Goal: Obtain resource: Download file/media

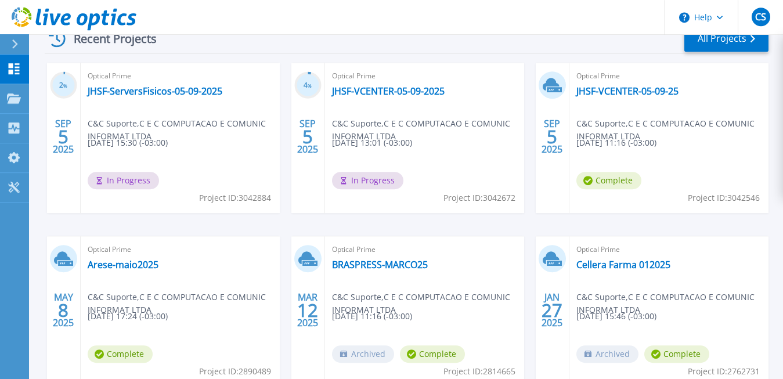
scroll to position [178, 0]
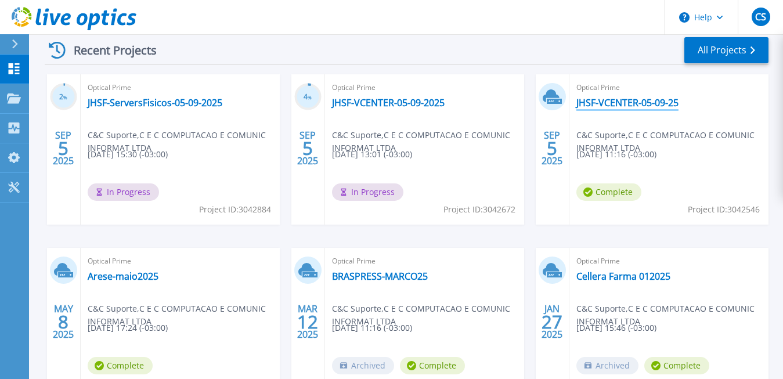
click at [618, 102] on link "JHSF-VCENTER-05-09-25" at bounding box center [627, 103] width 102 height 12
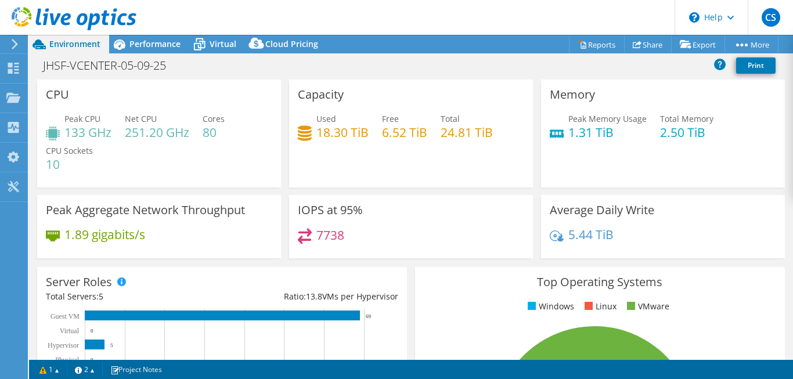
select select "USD"
click at [588, 46] on link "Reports" at bounding box center [597, 44] width 56 height 18
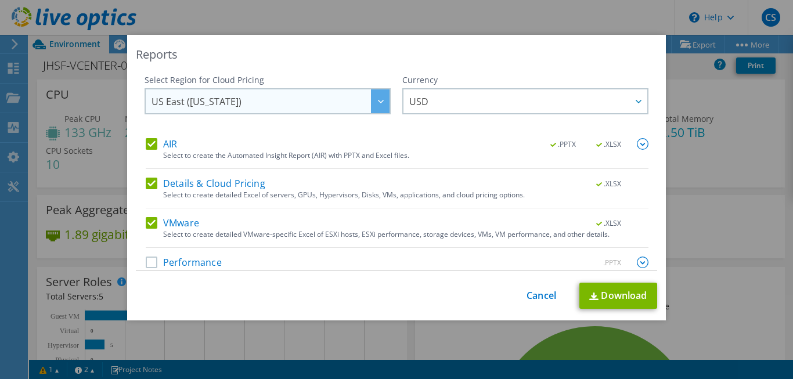
click at [374, 100] on div at bounding box center [380, 101] width 19 height 24
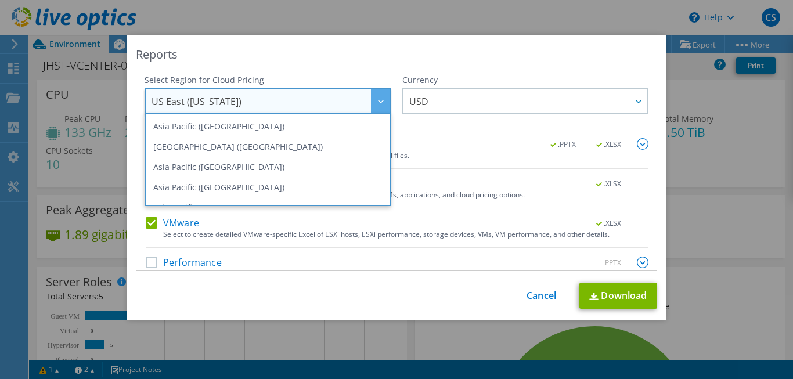
click at [378, 102] on icon at bounding box center [381, 101] width 6 height 3
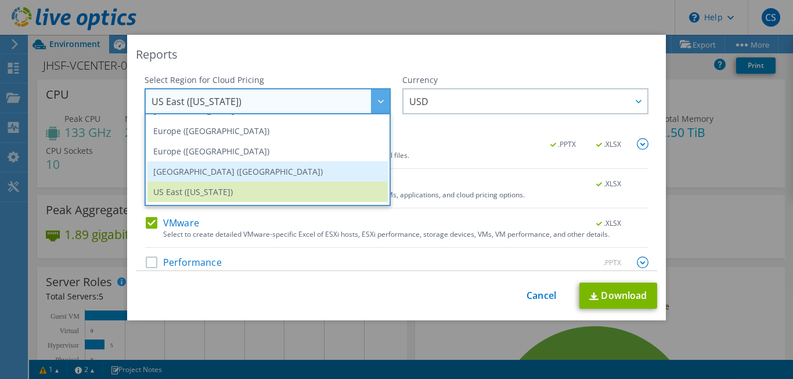
click at [234, 175] on li "[GEOGRAPHIC_DATA] ([GEOGRAPHIC_DATA])" at bounding box center [267, 171] width 240 height 20
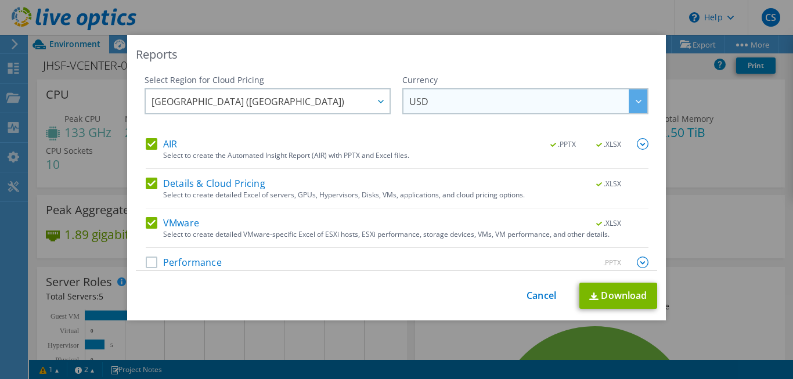
click at [605, 103] on span "USD" at bounding box center [528, 101] width 238 height 24
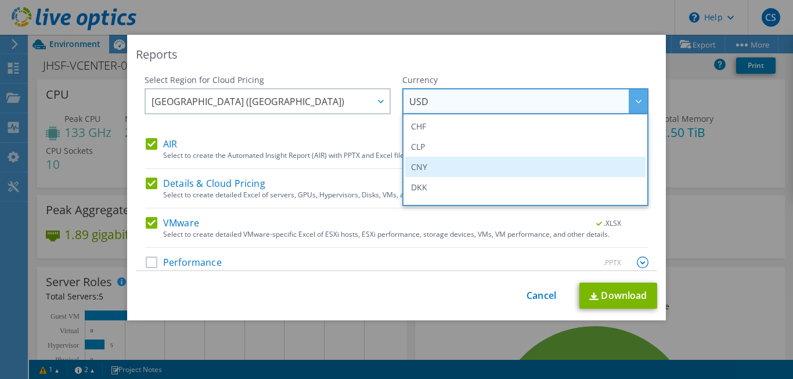
scroll to position [22, 0]
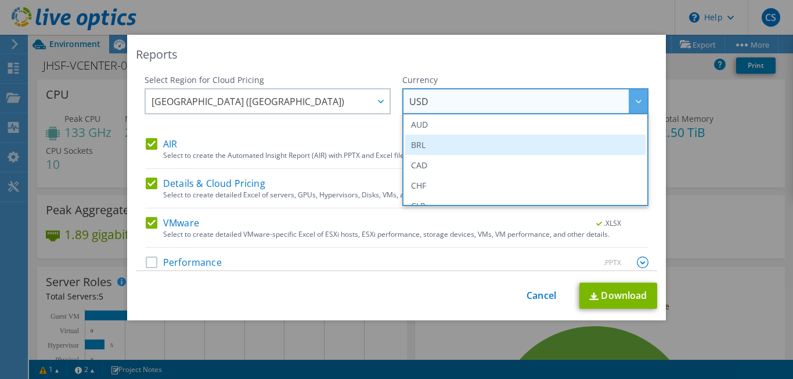
click at [417, 144] on li "BRL" at bounding box center [525, 145] width 240 height 20
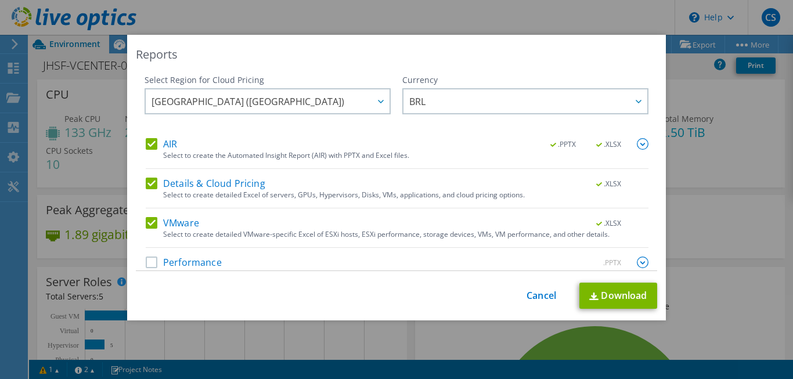
scroll to position [16, 0]
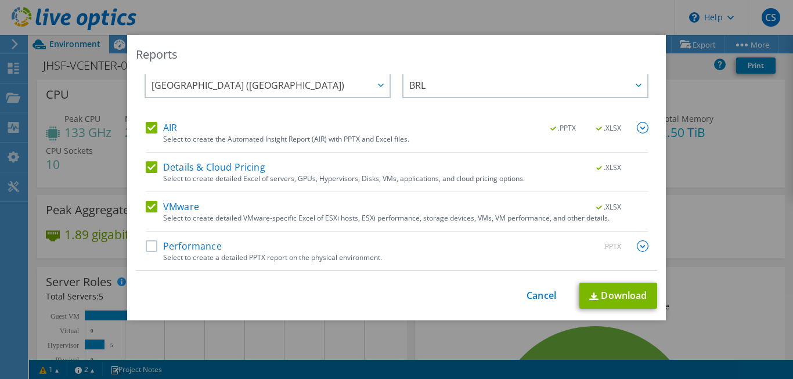
click at [146, 246] on label "Performance" at bounding box center [184, 246] width 76 height 12
click at [147, 244] on label "Performance" at bounding box center [184, 246] width 76 height 12
click at [0, 0] on input "Performance" at bounding box center [0, 0] width 0 height 0
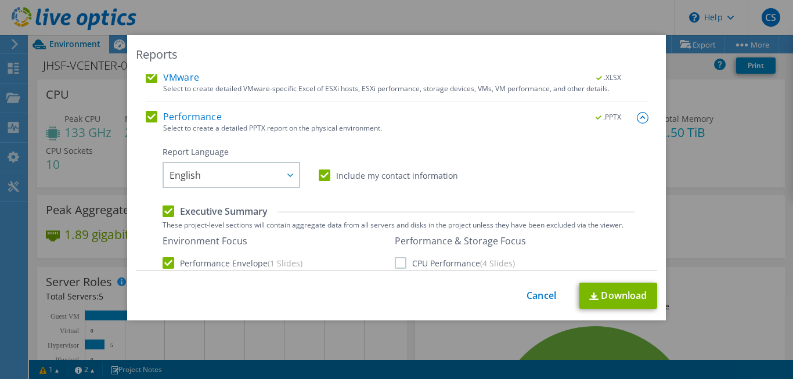
scroll to position [149, 0]
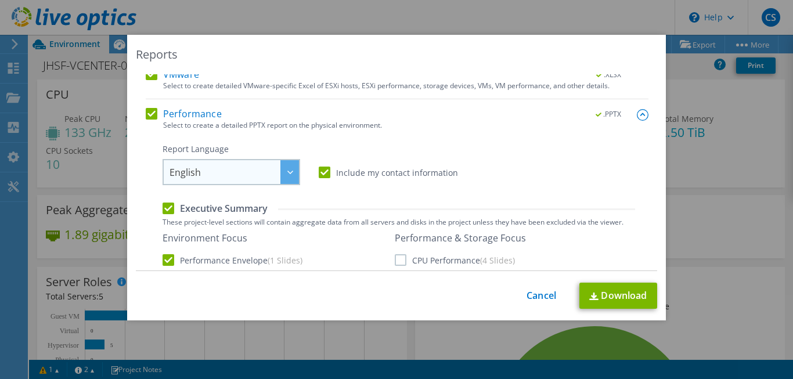
click at [281, 174] on div at bounding box center [289, 172] width 19 height 24
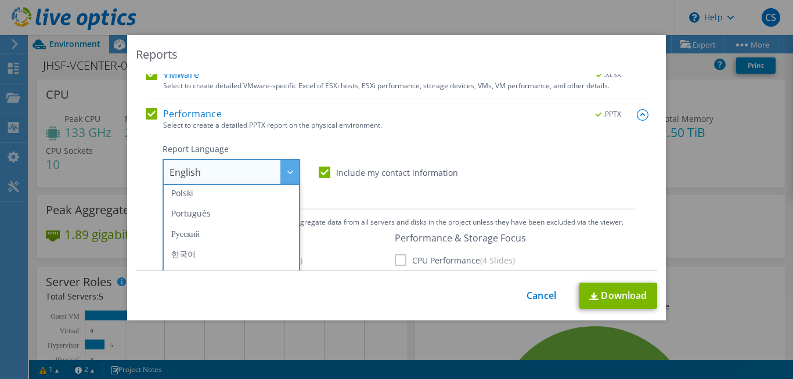
scroll to position [132, 0]
click at [197, 190] on li "Português" at bounding box center [231, 186] width 132 height 20
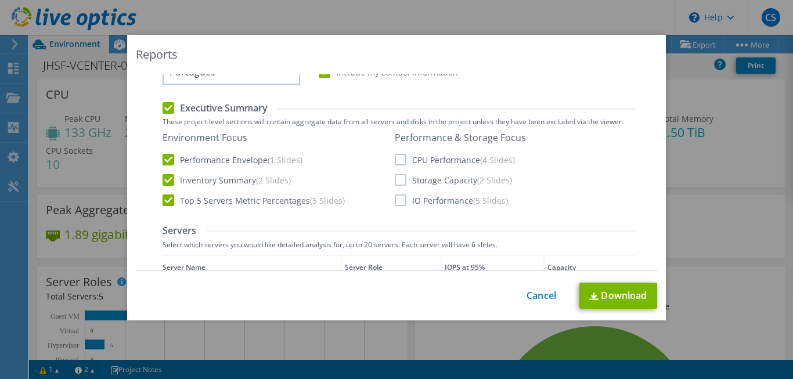
scroll to position [255, 0]
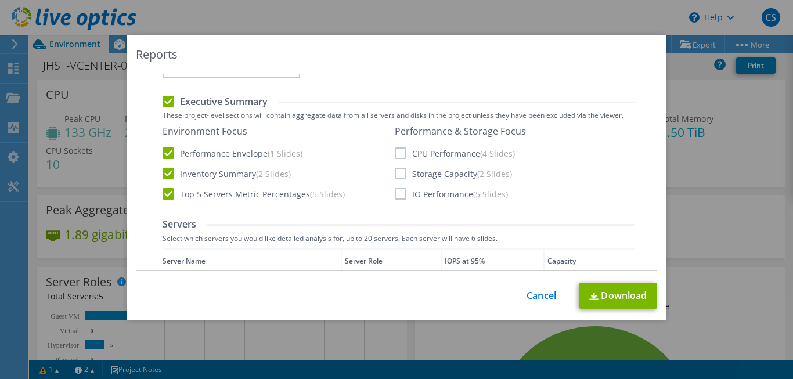
click at [403, 153] on label "CPU Performance (4 Slides)" at bounding box center [455, 153] width 120 height 12
click at [0, 0] on input "CPU Performance (4 Slides)" at bounding box center [0, 0] width 0 height 0
click at [398, 174] on label "Storage Capacity (2 Slides)" at bounding box center [453, 174] width 117 height 12
click at [0, 0] on input "Storage Capacity (2 Slides)" at bounding box center [0, 0] width 0 height 0
drag, startPoint x: 396, startPoint y: 193, endPoint x: 402, endPoint y: 196, distance: 7.3
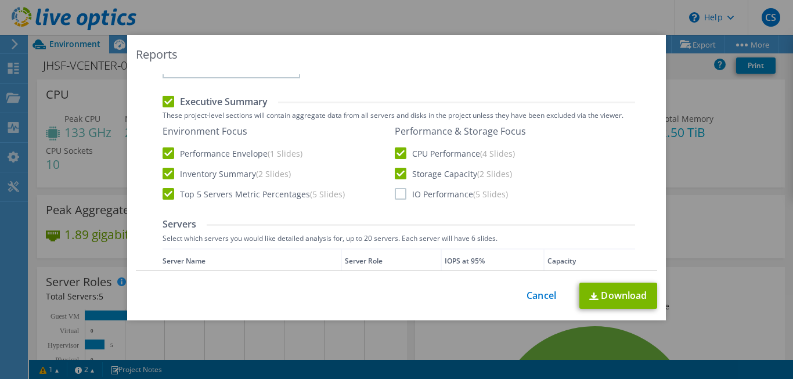
click at [396, 193] on label "IO Performance (5 Slides)" at bounding box center [451, 194] width 113 height 12
click at [0, 0] on input "IO Performance (5 Slides)" at bounding box center [0, 0] width 0 height 0
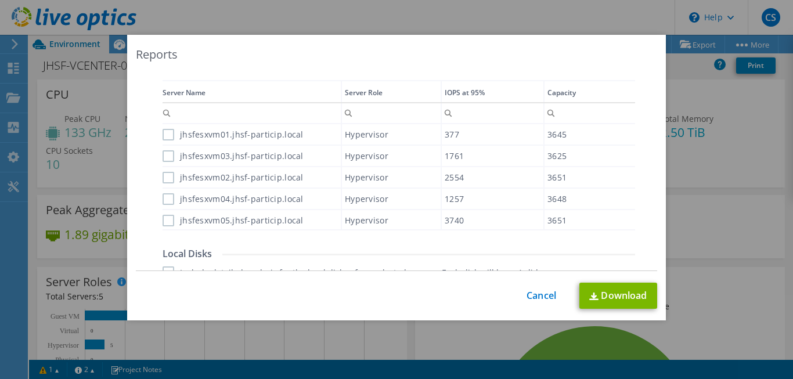
scroll to position [427, 0]
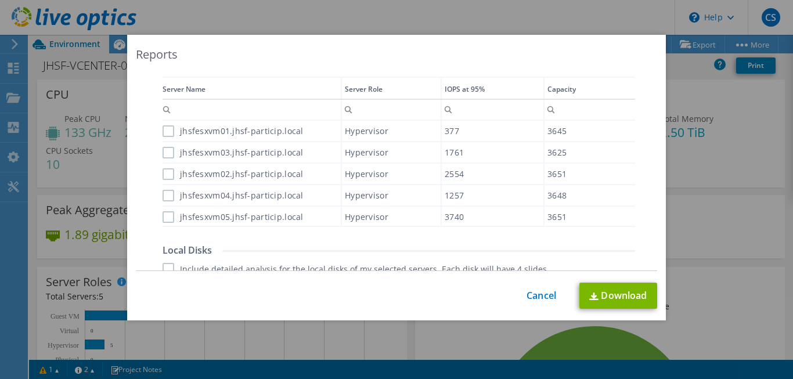
click at [167, 132] on label "jhsfesxvm01.jhsf-particip.local" at bounding box center [233, 131] width 141 height 12
click at [0, 0] on input "jhsfesxvm01.jhsf-particip.local" at bounding box center [0, 0] width 0 height 0
click at [165, 156] on label "jhsfesxvm03.jhsf-particip.local" at bounding box center [233, 153] width 141 height 12
click at [0, 0] on input "jhsfesxvm03.jhsf-particip.local" at bounding box center [0, 0] width 0 height 0
click at [165, 172] on label "jhsfesxvm02.jhsf-particip.local" at bounding box center [233, 174] width 141 height 12
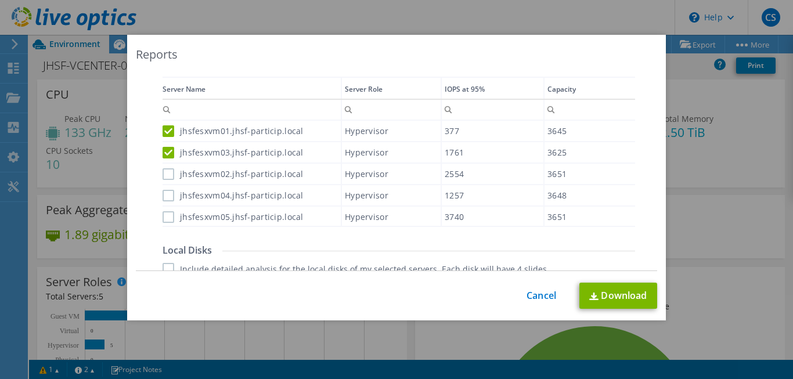
click at [0, 0] on input "jhsfesxvm02.jhsf-particip.local" at bounding box center [0, 0] width 0 height 0
drag, startPoint x: 165, startPoint y: 190, endPoint x: 165, endPoint y: 200, distance: 10.4
click at [165, 191] on label "jhsfesxvm04.jhsf-particip.local" at bounding box center [233, 196] width 141 height 12
click at [0, 0] on input "jhsfesxvm04.jhsf-particip.local" at bounding box center [0, 0] width 0 height 0
click at [166, 211] on div "jhsfesxvm05.jhsf-particip.local" at bounding box center [252, 217] width 178 height 20
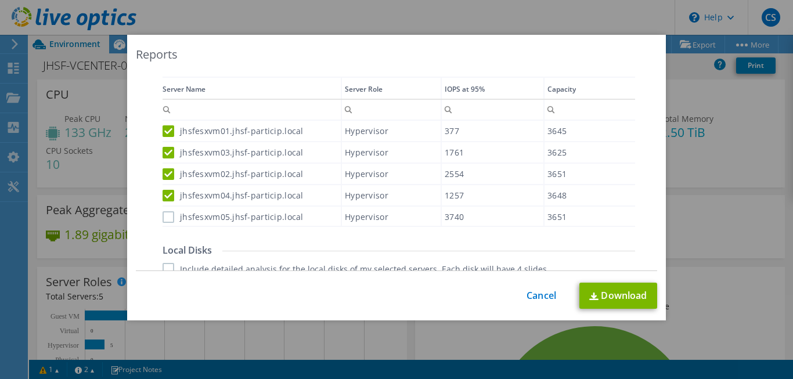
click at [165, 214] on label "jhsfesxvm05.jhsf-particip.local" at bounding box center [233, 217] width 141 height 12
click at [0, 0] on input "jhsfesxvm05.jhsf-particip.local" at bounding box center [0, 0] width 0 height 0
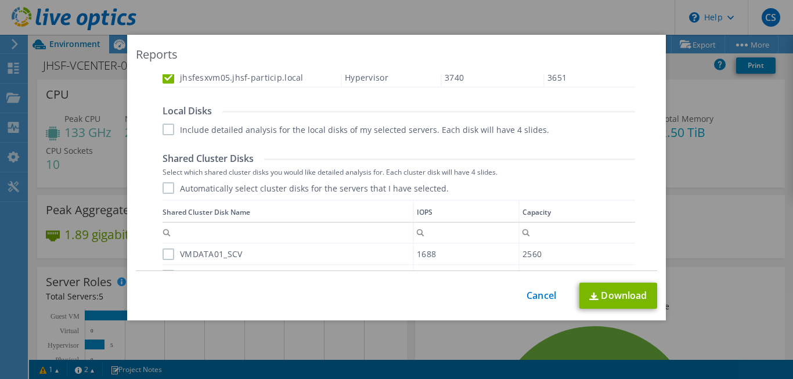
scroll to position [586, 0]
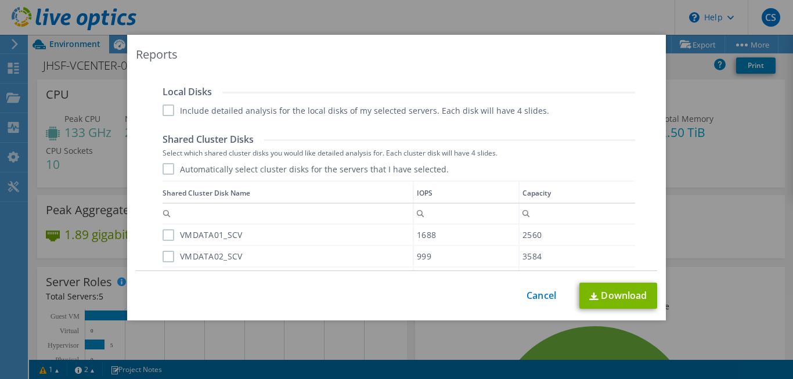
click at [167, 112] on label "Include detailed analysis for the local disks of my selected servers. Each disk…" at bounding box center [356, 110] width 387 height 12
click at [0, 0] on input "Include detailed analysis for the local disks of my selected servers. Each disk…" at bounding box center [0, 0] width 0 height 0
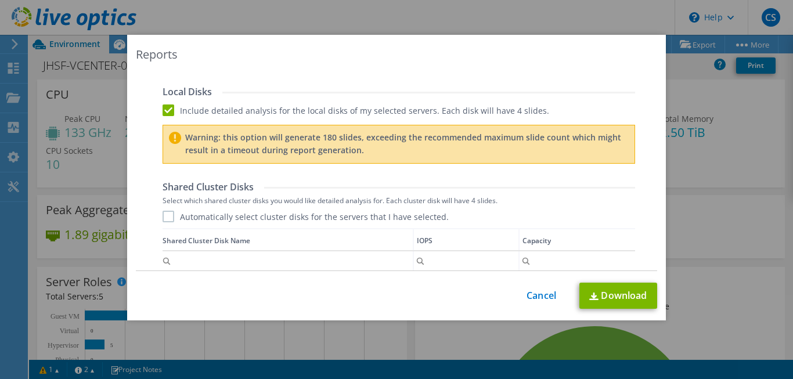
click at [165, 109] on label "Include detailed analysis for the local disks of my selected servers. Each disk…" at bounding box center [356, 110] width 387 height 12
click at [0, 0] on input "Include detailed analysis for the local disks of my selected servers. Each disk…" at bounding box center [0, 0] width 0 height 0
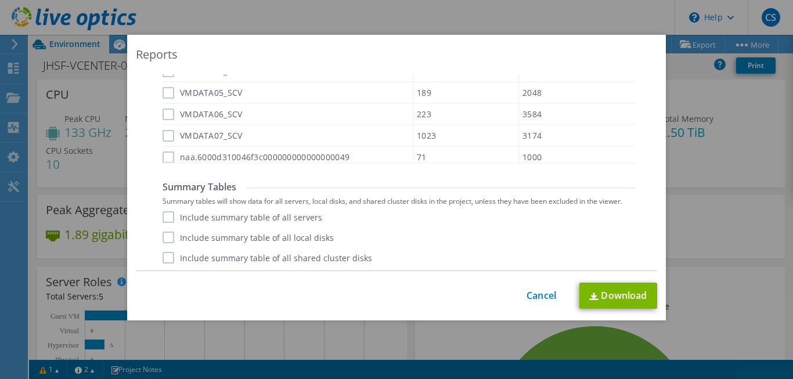
scroll to position [815, 0]
click at [163, 216] on label "Include summary table of all servers" at bounding box center [243, 216] width 160 height 12
click at [0, 0] on input "Include summary table of all servers" at bounding box center [0, 0] width 0 height 0
click at [163, 232] on label "Include summary table of all local disks" at bounding box center [248, 236] width 171 height 12
click at [0, 0] on input "Include summary table of all local disks" at bounding box center [0, 0] width 0 height 0
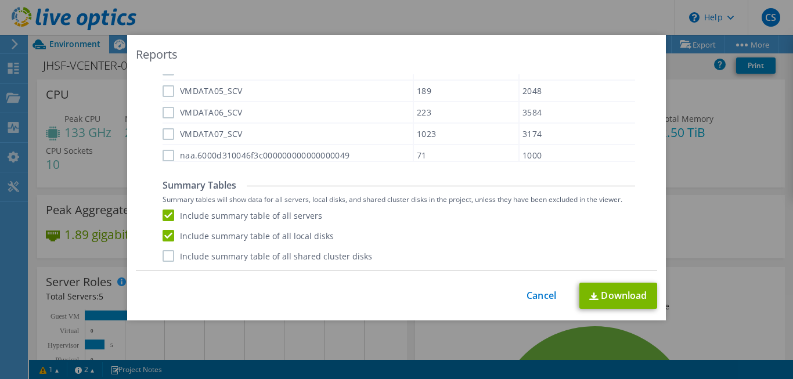
click at [164, 255] on label "Include summary table of all shared cluster disks" at bounding box center [268, 256] width 210 height 12
click at [0, 0] on input "Include summary table of all shared cluster disks" at bounding box center [0, 0] width 0 height 0
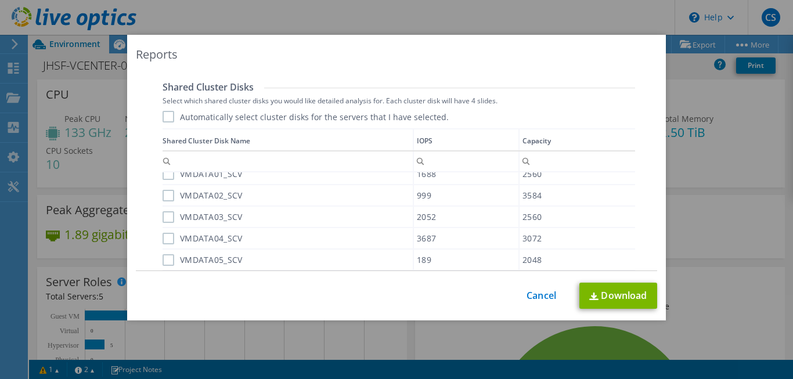
scroll to position [697, 0]
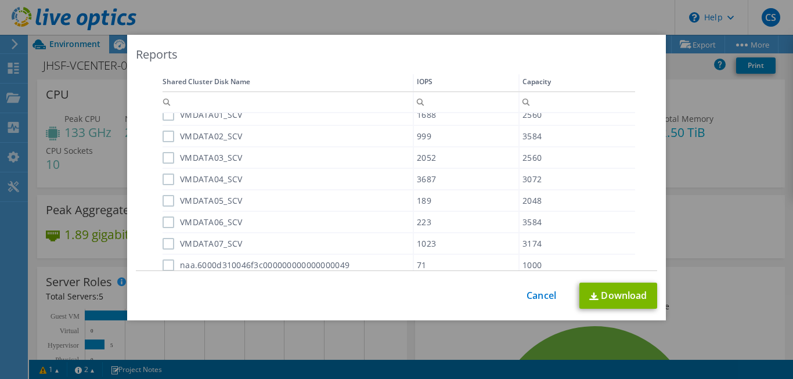
click at [163, 117] on label "VMDATA01_SCV" at bounding box center [203, 115] width 80 height 12
click at [0, 0] on input "VMDATA01_SCV" at bounding box center [0, 0] width 0 height 0
click at [164, 139] on label "VMDATA02_SCV" at bounding box center [203, 137] width 80 height 12
click at [0, 0] on input "VMDATA02_SCV" at bounding box center [0, 0] width 0 height 0
click at [165, 158] on label "VMDATA03_SCV" at bounding box center [203, 158] width 80 height 12
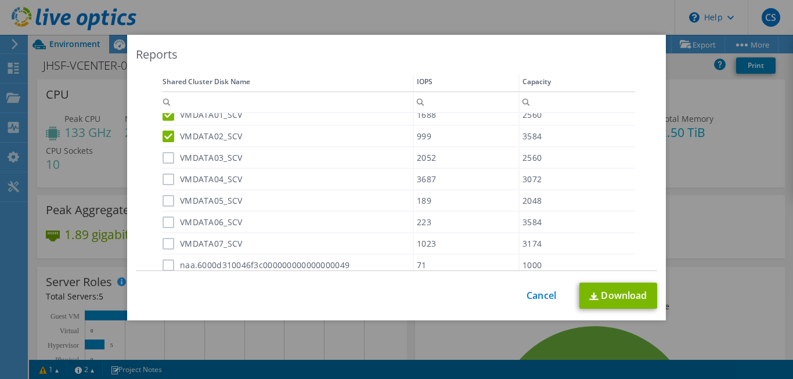
click at [0, 0] on input "VMDATA03_SCV" at bounding box center [0, 0] width 0 height 0
click at [165, 177] on label "VMDATA04_SCV" at bounding box center [203, 180] width 80 height 12
click at [0, 0] on input "VMDATA04_SCV" at bounding box center [0, 0] width 0 height 0
click at [164, 191] on tbody "VMDATA01_SCV 1688 2560 VMDATA02_SCV 999 3584 VMDATA03_SCV 2052 2560 VMDATA04_SC…" at bounding box center [399, 191] width 472 height 174
click at [163, 203] on label "VMDATA05_SCV" at bounding box center [203, 201] width 80 height 12
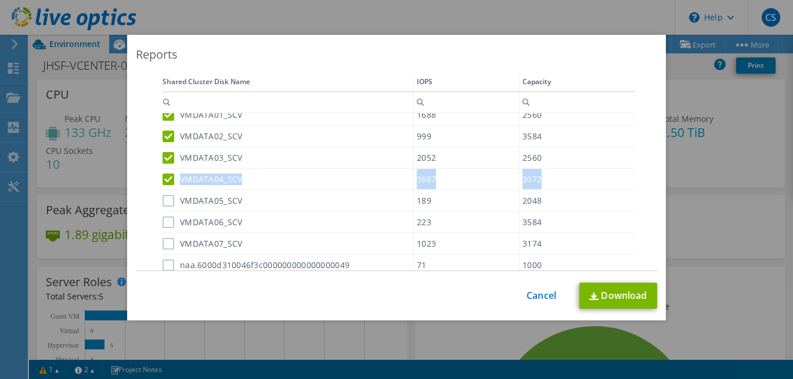
click at [0, 0] on input "VMDATA05_SCV" at bounding box center [0, 0] width 0 height 0
click at [164, 223] on label "VMDATA06_SCV" at bounding box center [203, 222] width 80 height 12
click at [0, 0] on input "VMDATA06_SCV" at bounding box center [0, 0] width 0 height 0
click at [167, 241] on label "VMDATA07_SCV" at bounding box center [203, 244] width 80 height 12
click at [0, 0] on input "VMDATA07_SCV" at bounding box center [0, 0] width 0 height 0
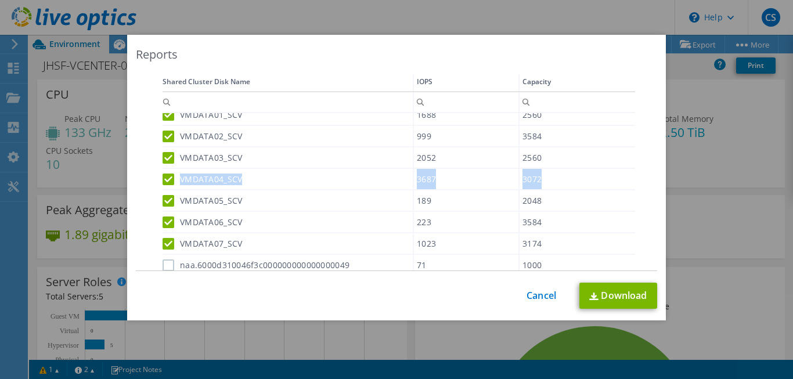
drag, startPoint x: 165, startPoint y: 262, endPoint x: 189, endPoint y: 233, distance: 37.2
click at [165, 263] on label "naa.6000d310046f3c000000000000000049" at bounding box center [256, 265] width 187 height 12
click at [0, 0] on input "naa.6000d310046f3c000000000000000049" at bounding box center [0, 0] width 0 height 0
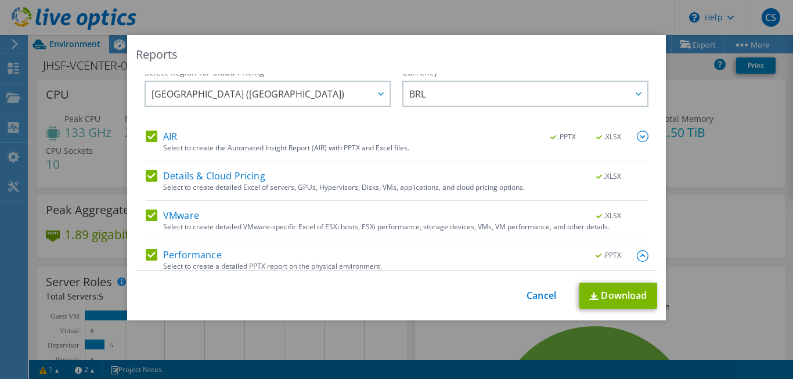
scroll to position [0, 0]
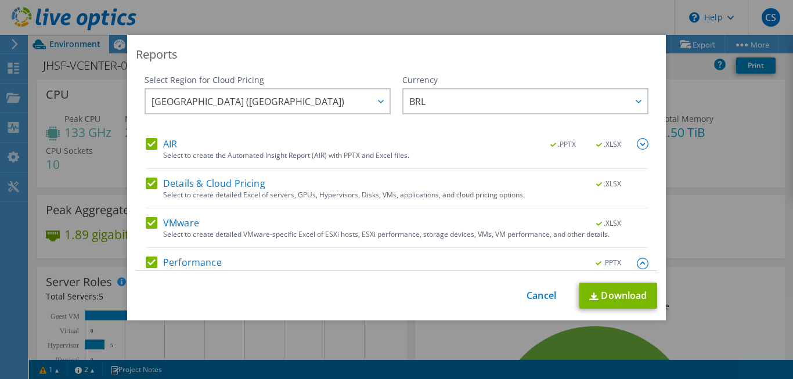
click at [637, 147] on img at bounding box center [643, 144] width 12 height 12
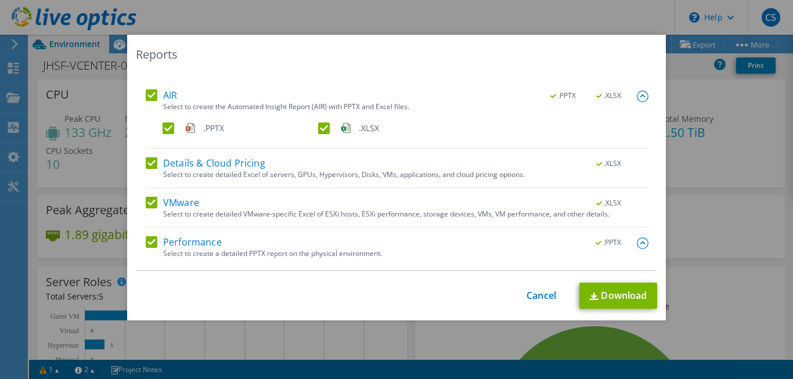
scroll to position [59, 0]
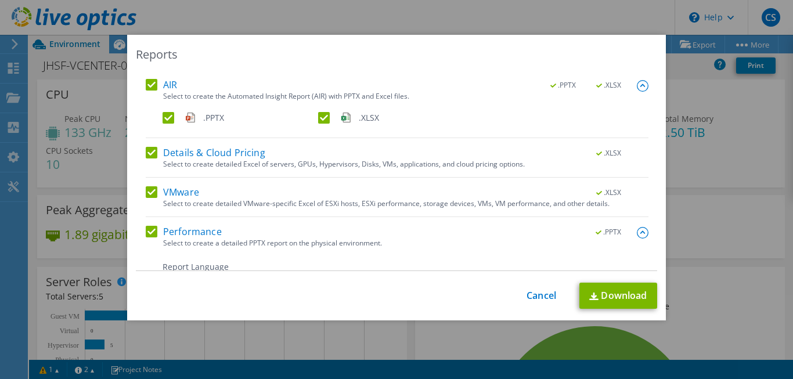
click at [637, 229] on img at bounding box center [643, 233] width 12 height 12
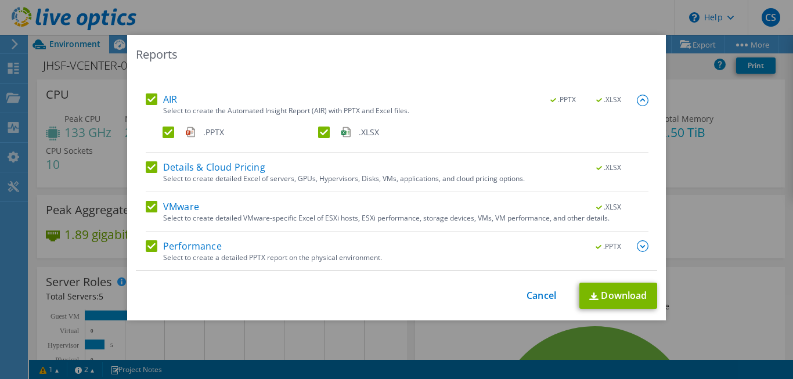
scroll to position [45, 0]
click at [624, 236] on div "AIR .PPTX .XLSX Select to create the Automated Insight Report (AIR) with PPTX a…" at bounding box center [397, 181] width 503 height 177
click at [637, 248] on img at bounding box center [643, 246] width 12 height 12
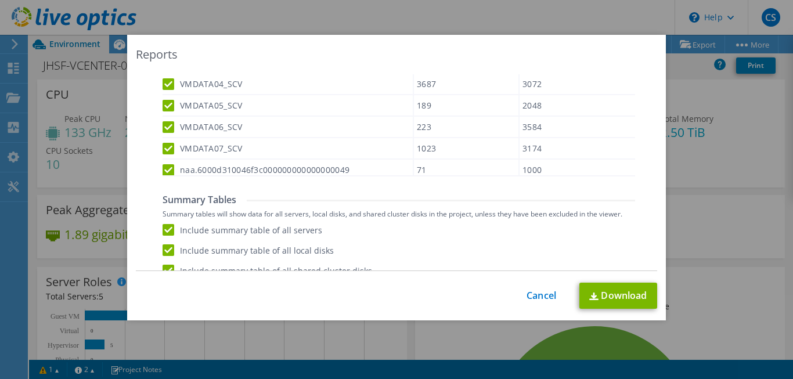
scroll to position [844, 0]
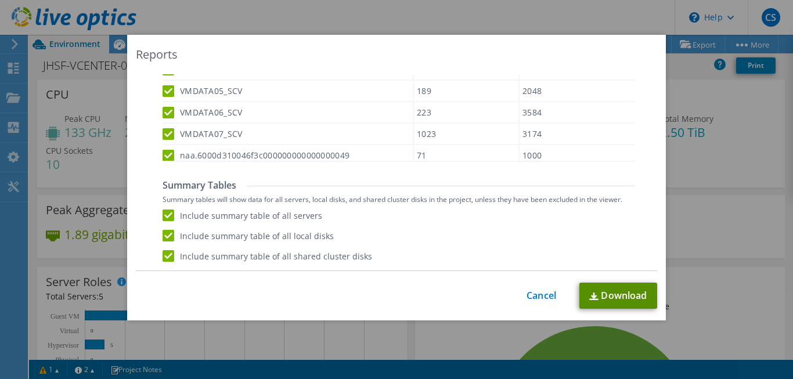
click at [618, 298] on link "Download" at bounding box center [618, 296] width 78 height 26
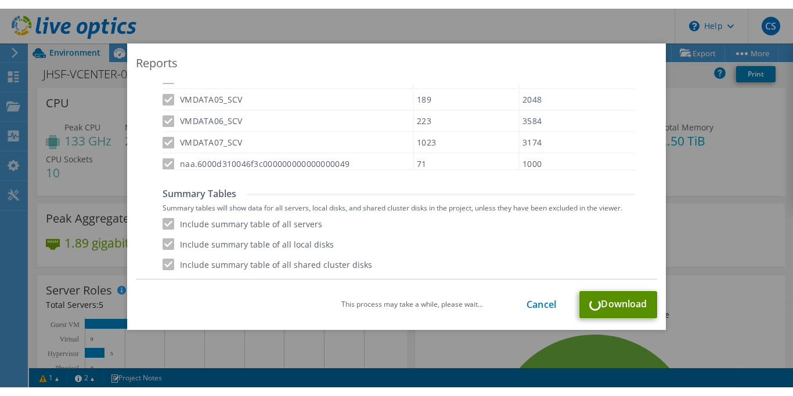
scroll to position [129, 0]
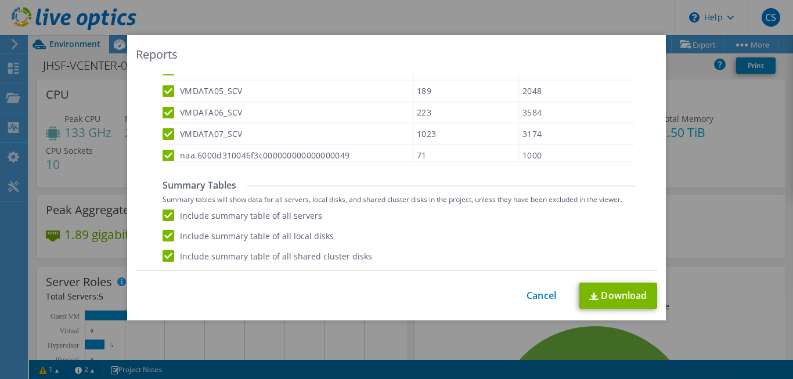
click at [435, 289] on div "This process may take a while, please wait... Cancel Download" at bounding box center [396, 296] width 521 height 26
click at [537, 297] on link "Cancel" at bounding box center [541, 295] width 30 height 11
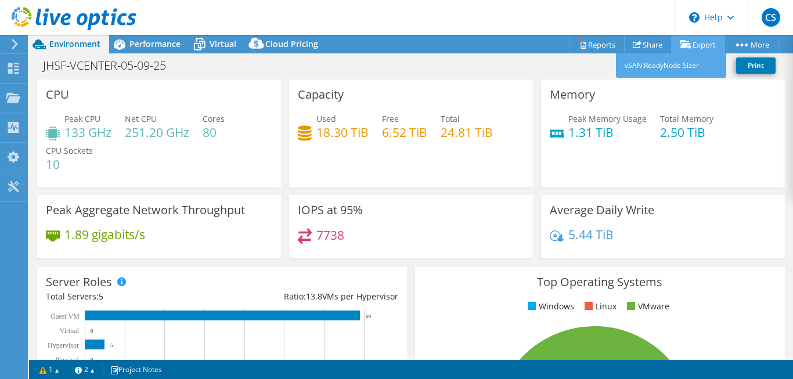
click at [692, 44] on link "Export" at bounding box center [698, 44] width 54 height 18
